Goal: Task Accomplishment & Management: Use online tool/utility

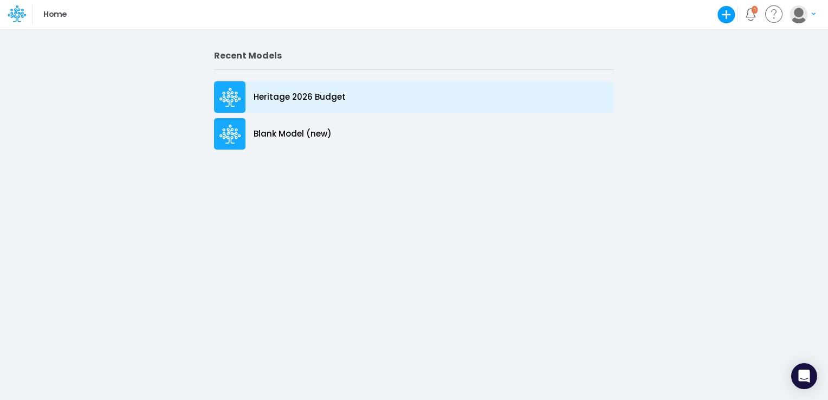
click at [286, 101] on p "Heritage 2026 Budget" at bounding box center [300, 97] width 92 height 12
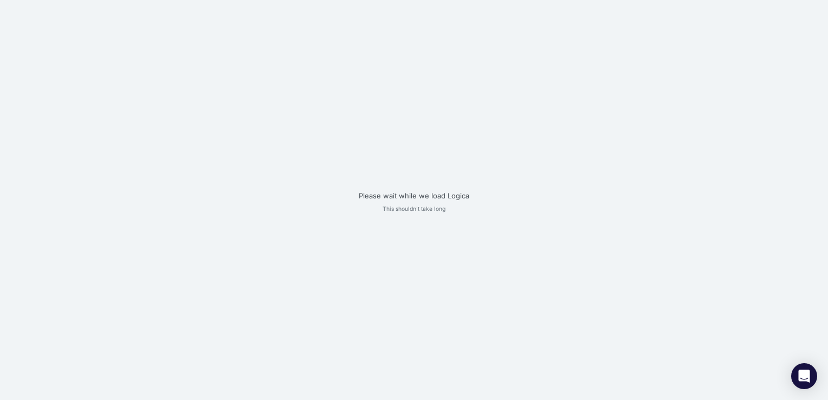
click at [286, 101] on div "Please wait while we load Logica This shouldn't take long" at bounding box center [414, 200] width 828 height 400
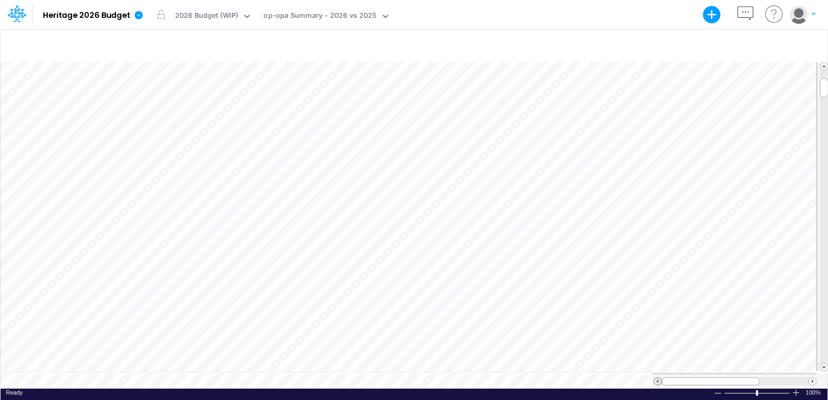
click at [658, 378] on span at bounding box center [657, 381] width 7 height 7
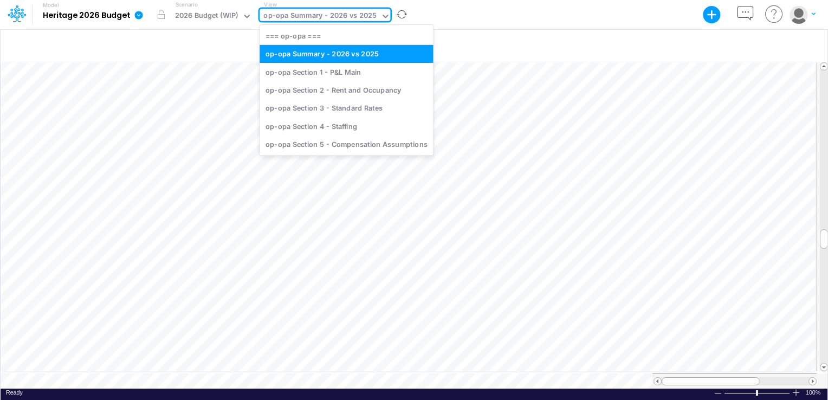
click at [315, 13] on div "op-opa Summary - 2026 vs 2025" at bounding box center [319, 16] width 113 height 12
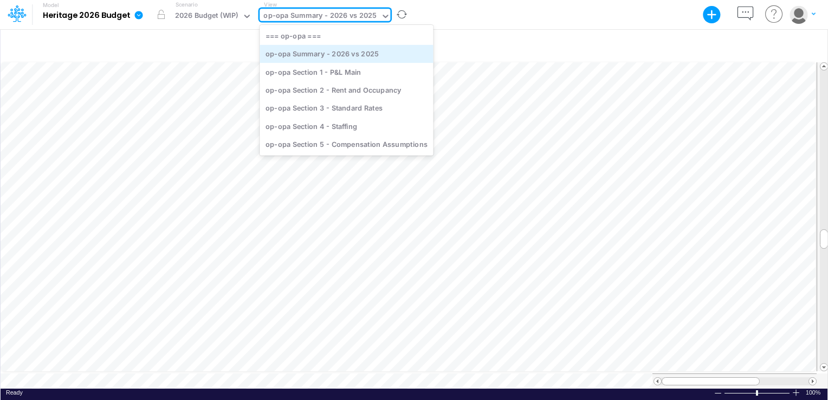
click at [289, 55] on div "op-opa Summary - 2026 vs 2025" at bounding box center [346, 54] width 173 height 18
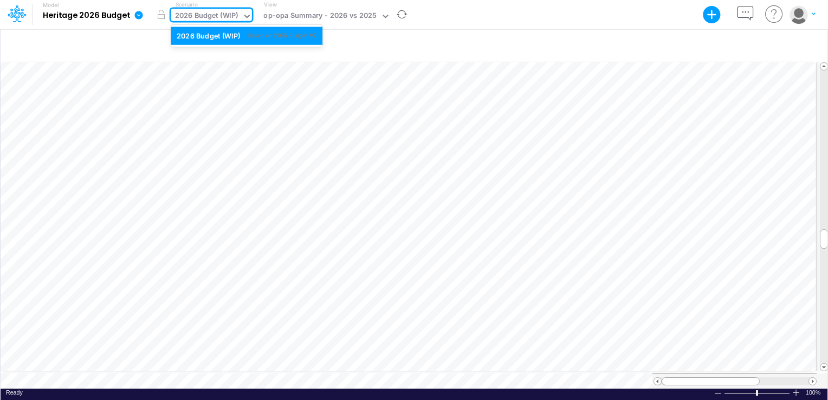
click at [228, 12] on div "2026 Budget (WIP)" at bounding box center [206, 16] width 63 height 12
click at [252, 34] on div "Based on 2025 Budget V2" at bounding box center [282, 35] width 69 height 8
click at [222, 16] on div "2026 Budget (WIP)" at bounding box center [206, 16] width 63 height 12
click at [138, 17] on icon at bounding box center [139, 15] width 8 height 8
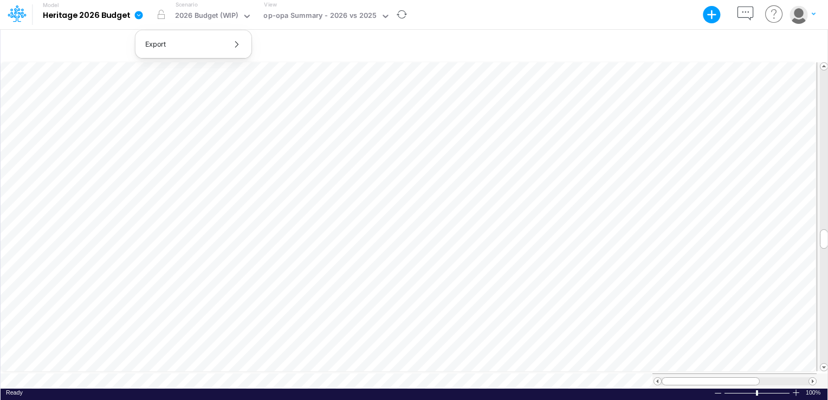
click at [137, 18] on icon at bounding box center [139, 15] width 8 height 8
